Goal: Navigation & Orientation: Go to known website

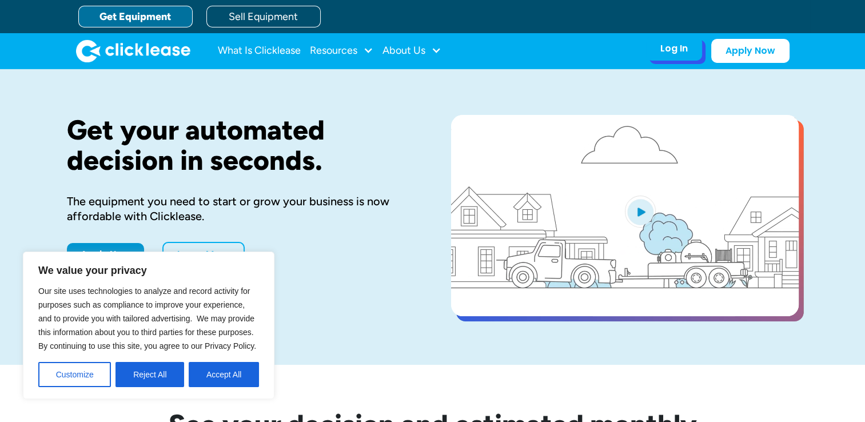
click at [683, 55] on div "Log In Account login I use Clicklease to get my equipment Partner Portal I offe…" at bounding box center [674, 49] width 56 height 24
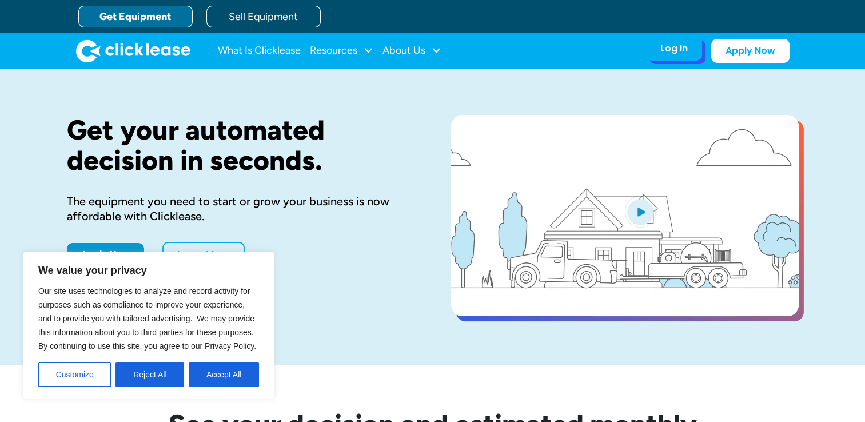
click at [673, 47] on div "Log In" at bounding box center [674, 48] width 27 height 11
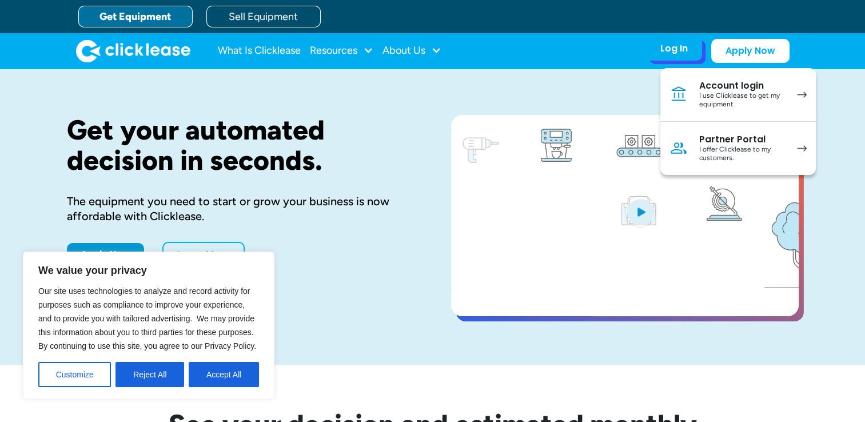
click at [745, 92] on div "I use Clicklease to get my equipment" at bounding box center [742, 101] width 86 height 18
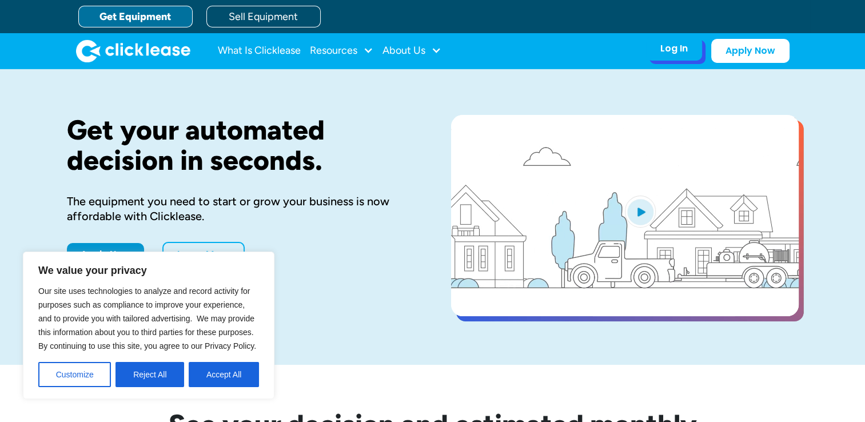
click at [673, 53] on div "Log In" at bounding box center [674, 48] width 27 height 11
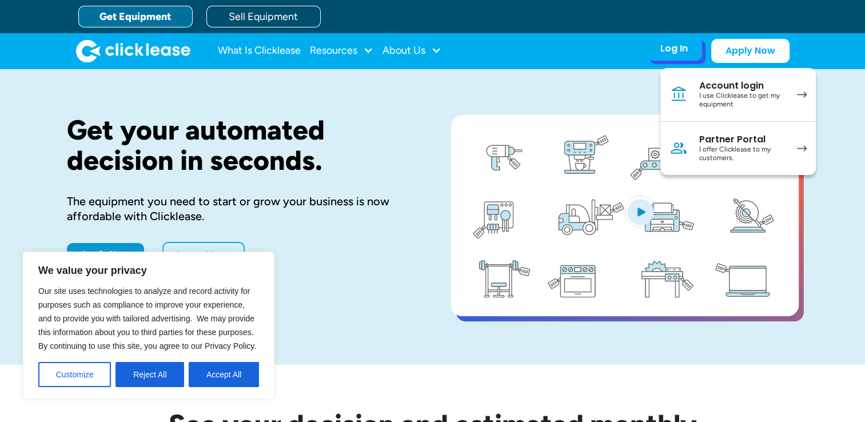
click at [744, 154] on div "I offer Clicklease to my customers." at bounding box center [742, 154] width 86 height 18
